Goal: Task Accomplishment & Management: Manage account settings

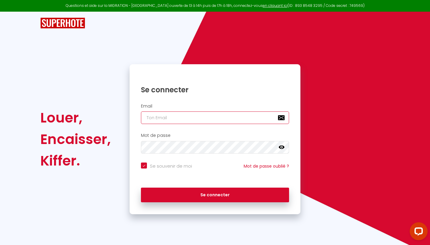
type input "[EMAIL_ADDRESS][DOMAIN_NAME]"
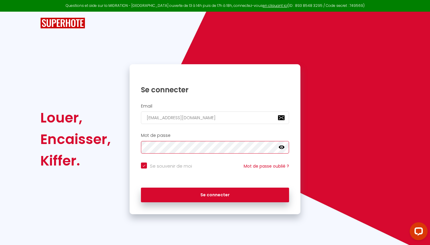
click at [215, 194] on button "Se connecter" at bounding box center [215, 195] width 148 height 15
checkbox input "true"
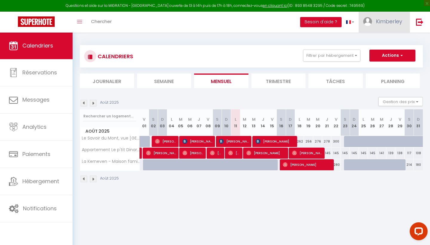
click at [379, 15] on link "Kimberley" at bounding box center [384, 22] width 51 height 21
click at [376, 41] on link "Paramètres" at bounding box center [386, 41] width 44 height 10
select select "28"
select select "fr"
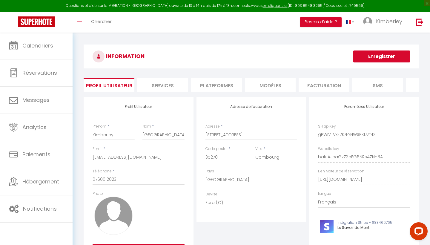
click at [211, 82] on li "Plateformes" at bounding box center [216, 85] width 51 height 15
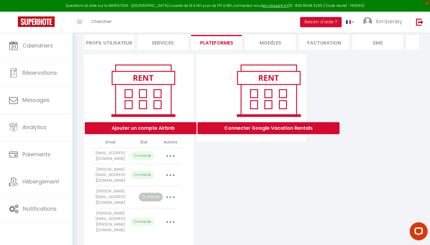
scroll to position [42, 0]
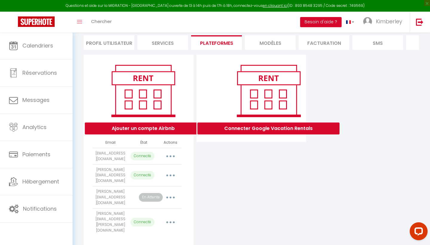
click at [172, 193] on button "button" at bounding box center [170, 198] width 17 height 10
click at [163, 227] on link "Reconnecter le compte" at bounding box center [144, 232] width 66 height 10
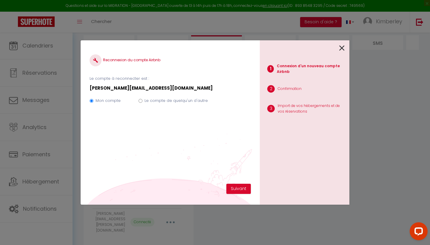
click at [142, 101] on input "Le compte de quelqu'un d'autre" at bounding box center [141, 101] width 4 height 4
radio input "true"
radio input "false"
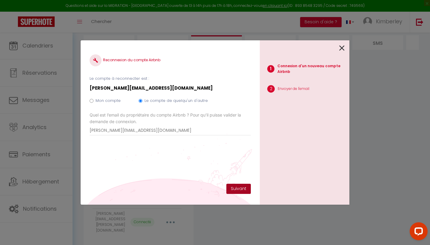
click at [236, 189] on button "Suivant" at bounding box center [238, 189] width 25 height 10
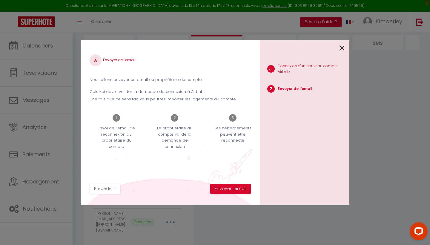
click at [236, 189] on button "Envoyer l'email" at bounding box center [230, 189] width 41 height 10
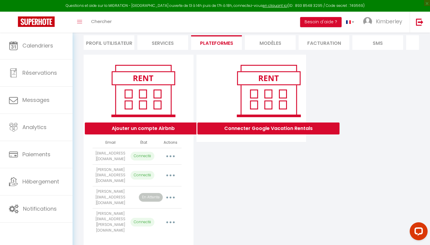
click at [172, 193] on button "button" at bounding box center [170, 198] width 17 height 10
click at [150, 228] on link "Reconnecter le compte" at bounding box center [144, 232] width 66 height 10
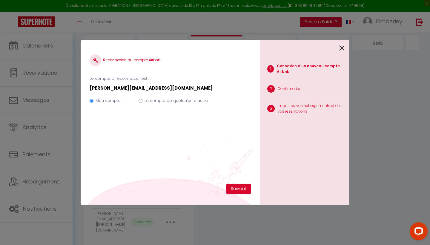
click at [141, 100] on input "Le compte de quelqu'un d'autre" at bounding box center [141, 101] width 4 height 4
radio input "true"
radio input "false"
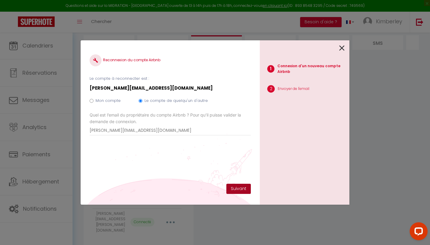
click at [237, 192] on button "Suivant" at bounding box center [238, 189] width 25 height 10
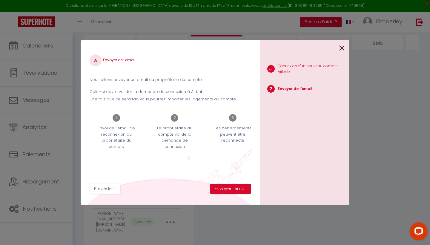
click at [237, 192] on button "Envoyer l'email" at bounding box center [230, 189] width 41 height 10
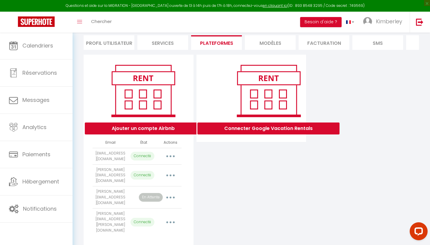
click at [170, 193] on button "button" at bounding box center [170, 198] width 17 height 10
click at [247, 166] on div "Connecter Google Vacation Rentals" at bounding box center [251, 151] width 113 height 193
click at [168, 193] on button "button" at bounding box center [170, 198] width 17 height 10
click at [172, 129] on button "Ajouter un compte Airbnb" at bounding box center [143, 129] width 117 height 12
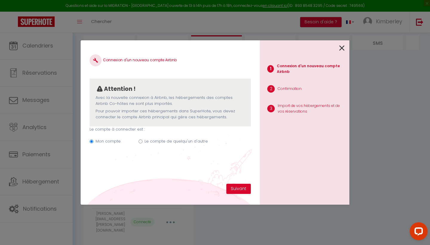
click at [139, 142] on input "Le compte de quelqu'un d'autre" at bounding box center [141, 142] width 4 height 4
radio input "true"
radio input "false"
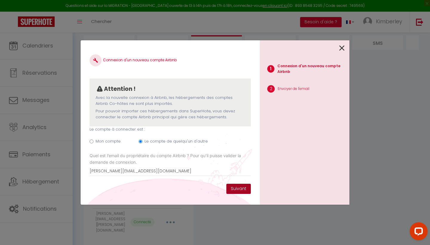
type input "[PERSON_NAME][EMAIL_ADDRESS][DOMAIN_NAME]"
click at [237, 190] on button "Suivant" at bounding box center [238, 189] width 25 height 10
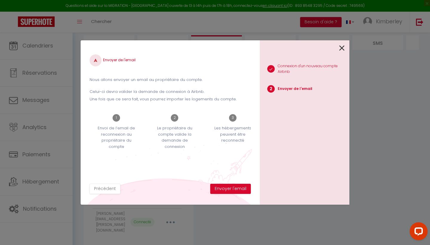
click at [237, 190] on button "Envoyer l'email" at bounding box center [230, 189] width 41 height 10
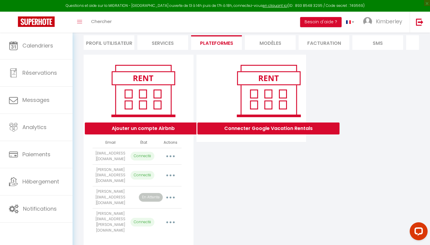
click at [250, 180] on div "Connecter Google Vacation Rentals" at bounding box center [251, 151] width 113 height 193
click at [237, 189] on div "Connecter Google Vacation Rentals" at bounding box center [251, 151] width 113 height 193
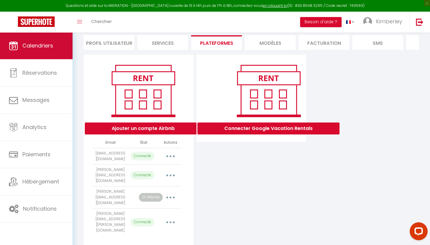
click at [52, 52] on link "Calendriers" at bounding box center [36, 45] width 73 height 27
